Goal: Information Seeking & Learning: Learn about a topic

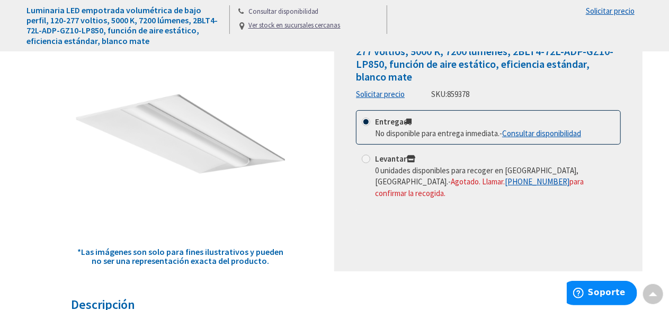
scroll to position [106, 0]
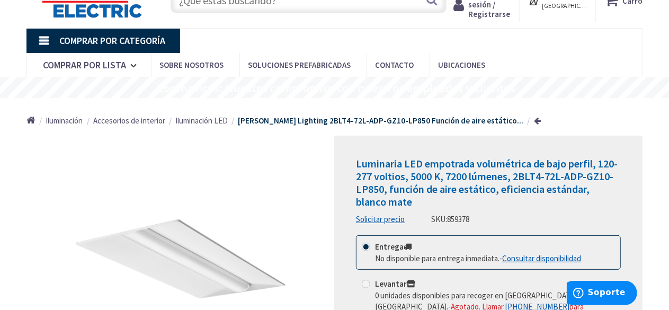
scroll to position [106, 0]
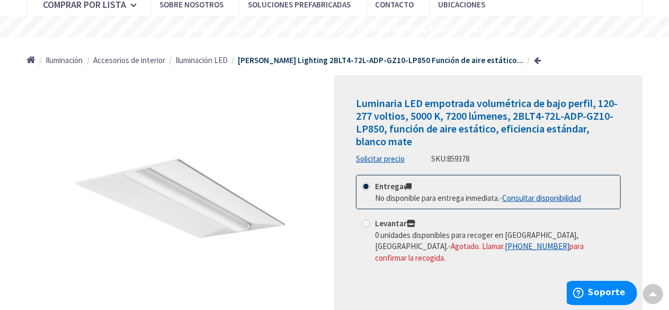
click at [539, 141] on h1 "Luminaria LED empotrada volumétrica de bajo perfil, 120-277 voltios, 5000 K, 72…" at bounding box center [488, 122] width 265 height 51
